Goal: Information Seeking & Learning: Learn about a topic

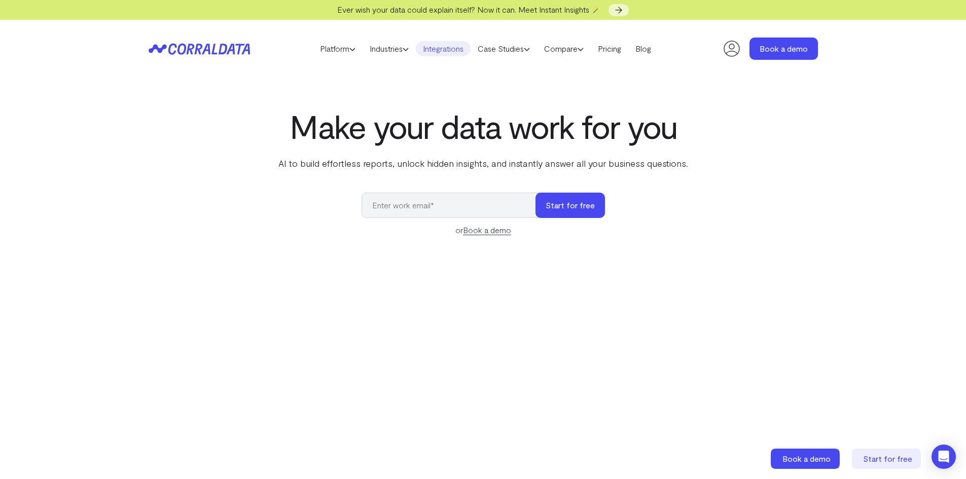
click at [444, 50] on link "Integrations" at bounding box center [443, 48] width 55 height 15
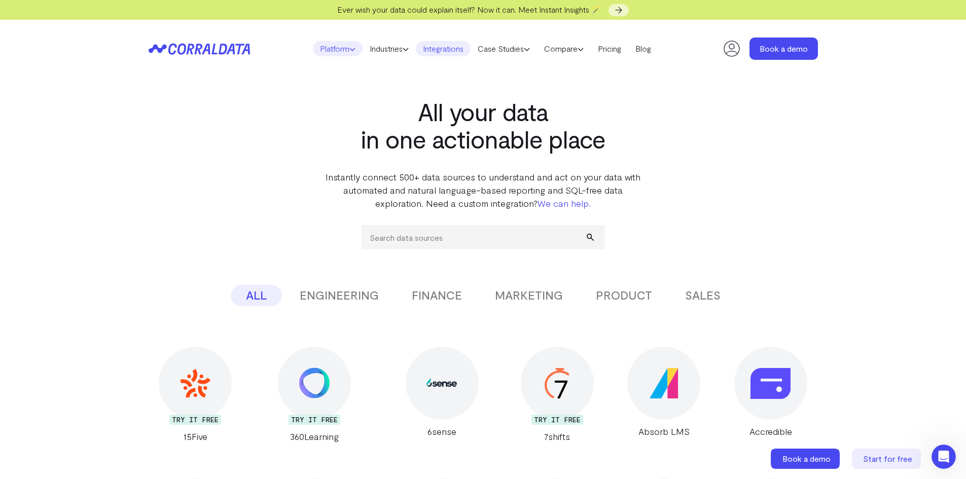
click at [334, 49] on link "Platform" at bounding box center [338, 48] width 50 height 15
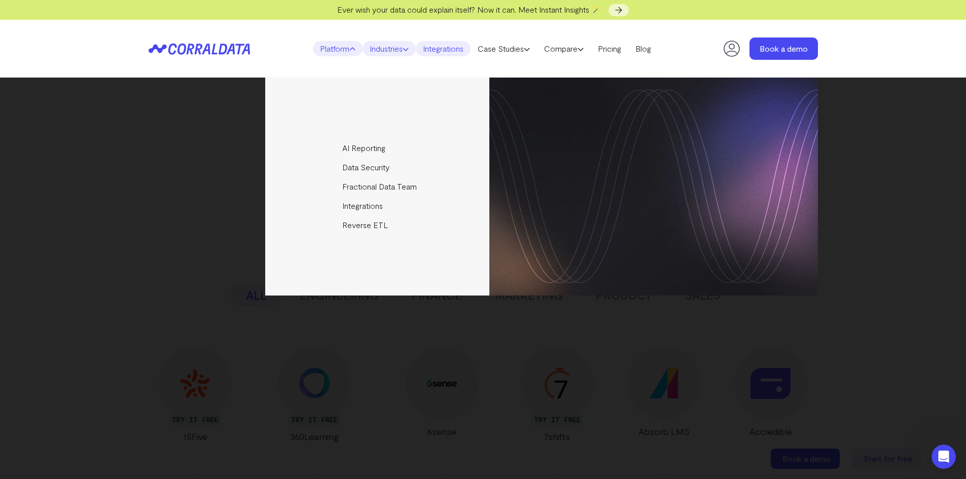
click at [392, 52] on link "Industries" at bounding box center [389, 48] width 53 height 15
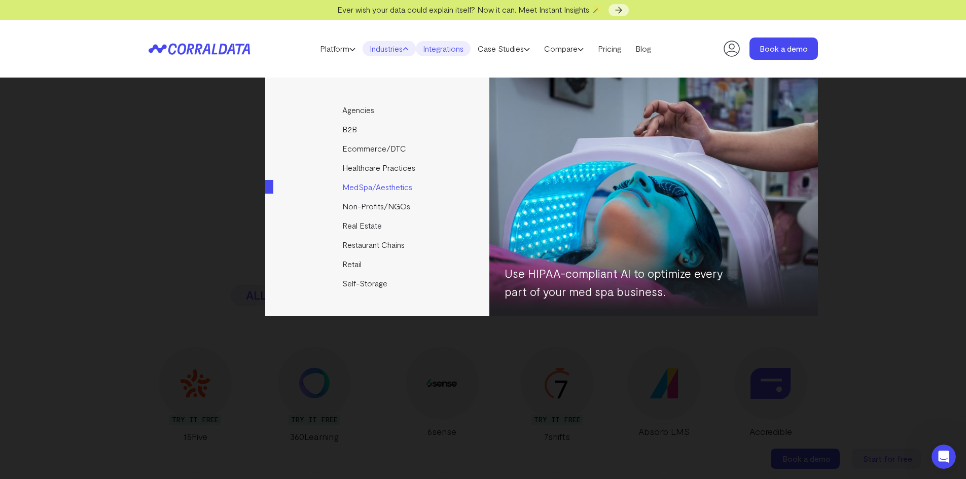
click at [393, 188] on link "MedSpa/Aesthetics" at bounding box center [378, 187] width 226 height 19
